Goal: Information Seeking & Learning: Learn about a topic

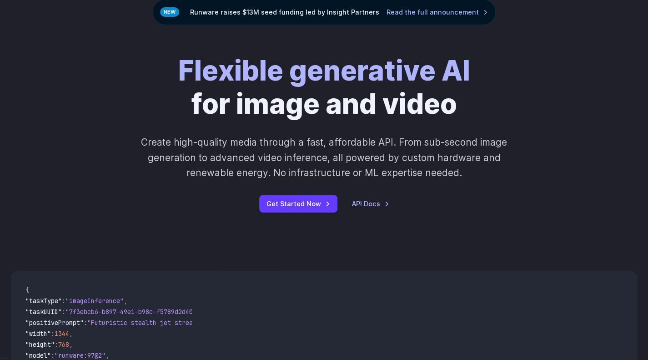
scroll to position [83, 0]
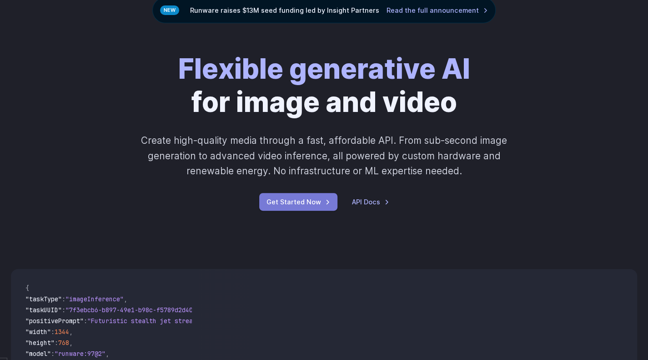
click at [293, 209] on link "Get Started Now" at bounding box center [298, 202] width 78 height 18
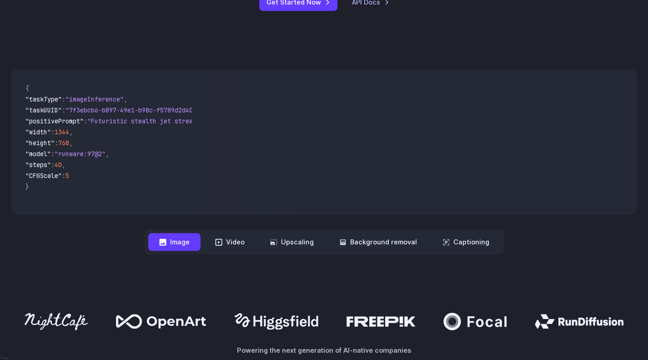
scroll to position [283, 0]
click at [200, 242] on button "Image" at bounding box center [174, 241] width 52 height 18
click at [228, 242] on button "Video" at bounding box center [229, 241] width 51 height 18
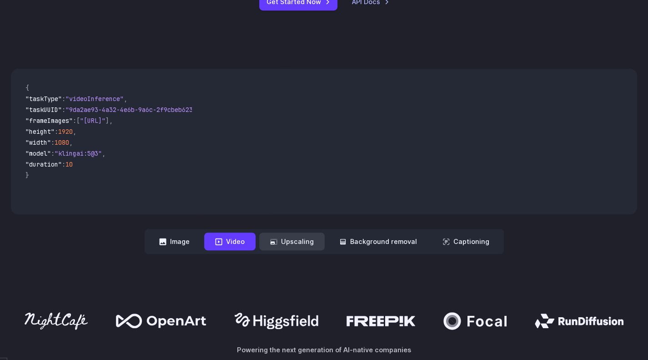
click at [313, 244] on button "Upscaling" at bounding box center [291, 241] width 65 height 18
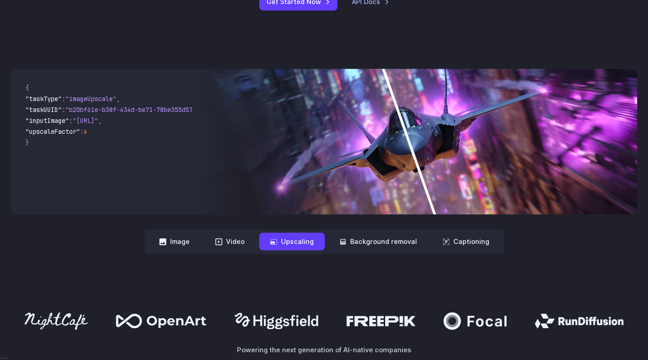
click at [389, 232] on nav "**********" at bounding box center [324, 241] width 359 height 25
click at [456, 240] on button "Captioning" at bounding box center [465, 241] width 69 height 18
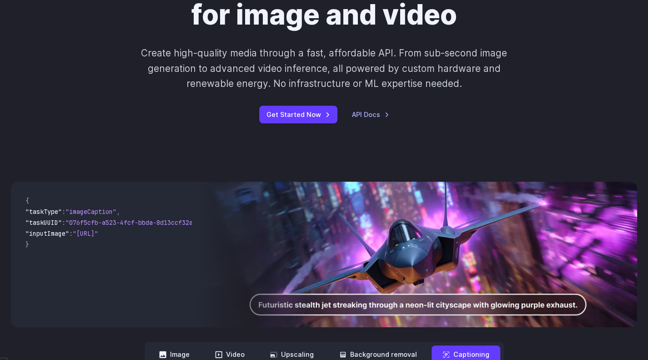
scroll to position [0, 0]
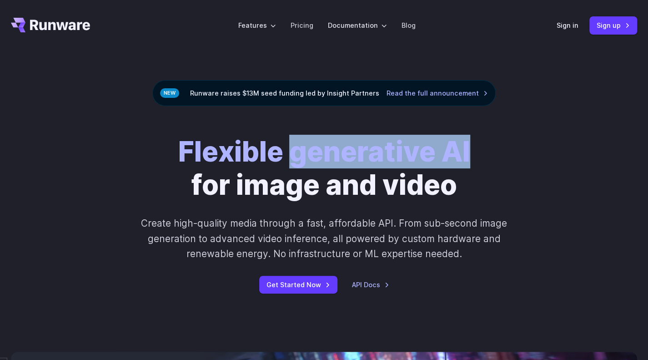
drag, startPoint x: 288, startPoint y: 152, endPoint x: 469, endPoint y: 152, distance: 180.4
click at [469, 152] on strong "Flexible generative AI" at bounding box center [324, 152] width 292 height 34
copy strong "generative AI"
